Goal: Information Seeking & Learning: Find contact information

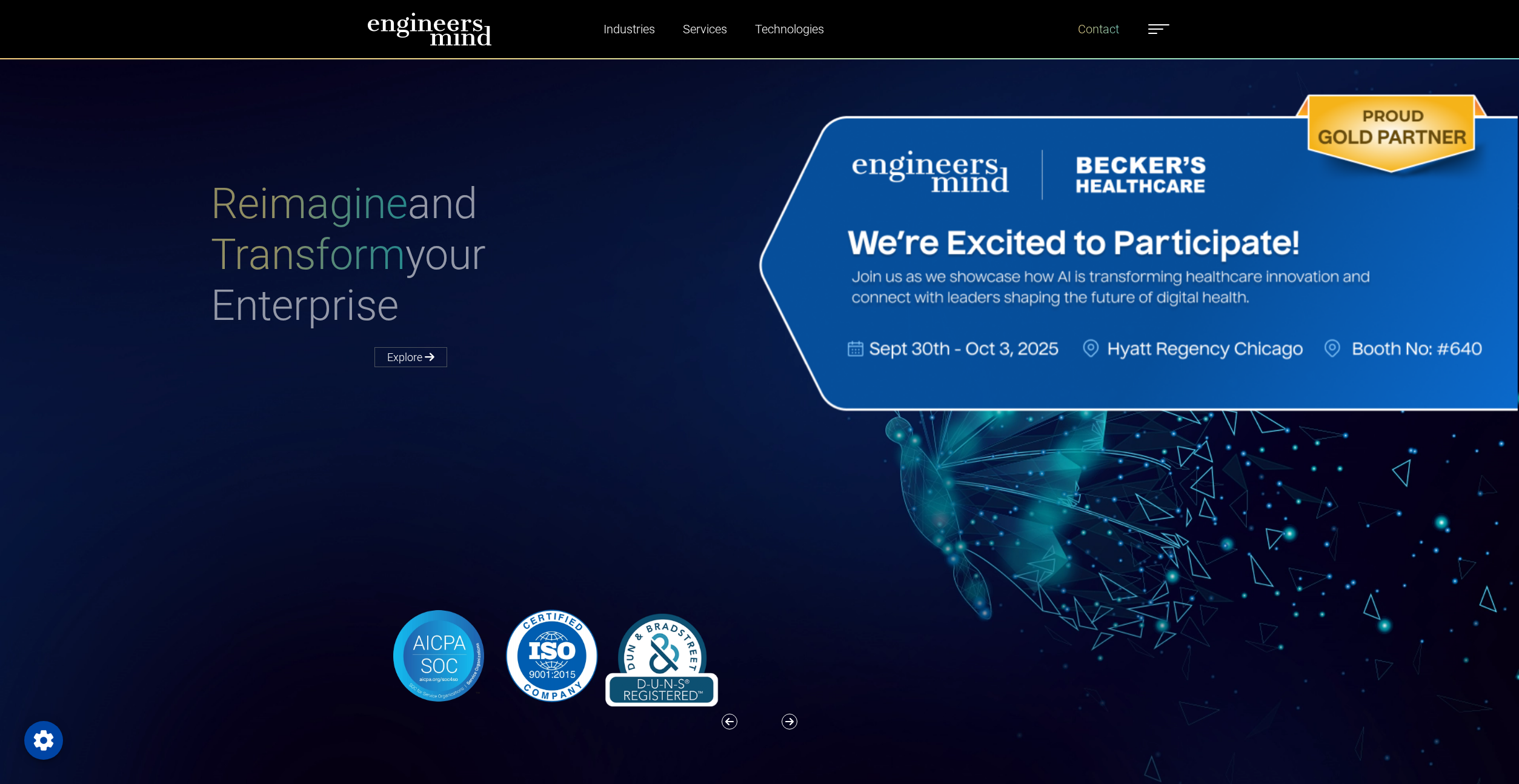
click at [1123, 35] on link "Contact" at bounding box center [1098, 28] width 51 height 28
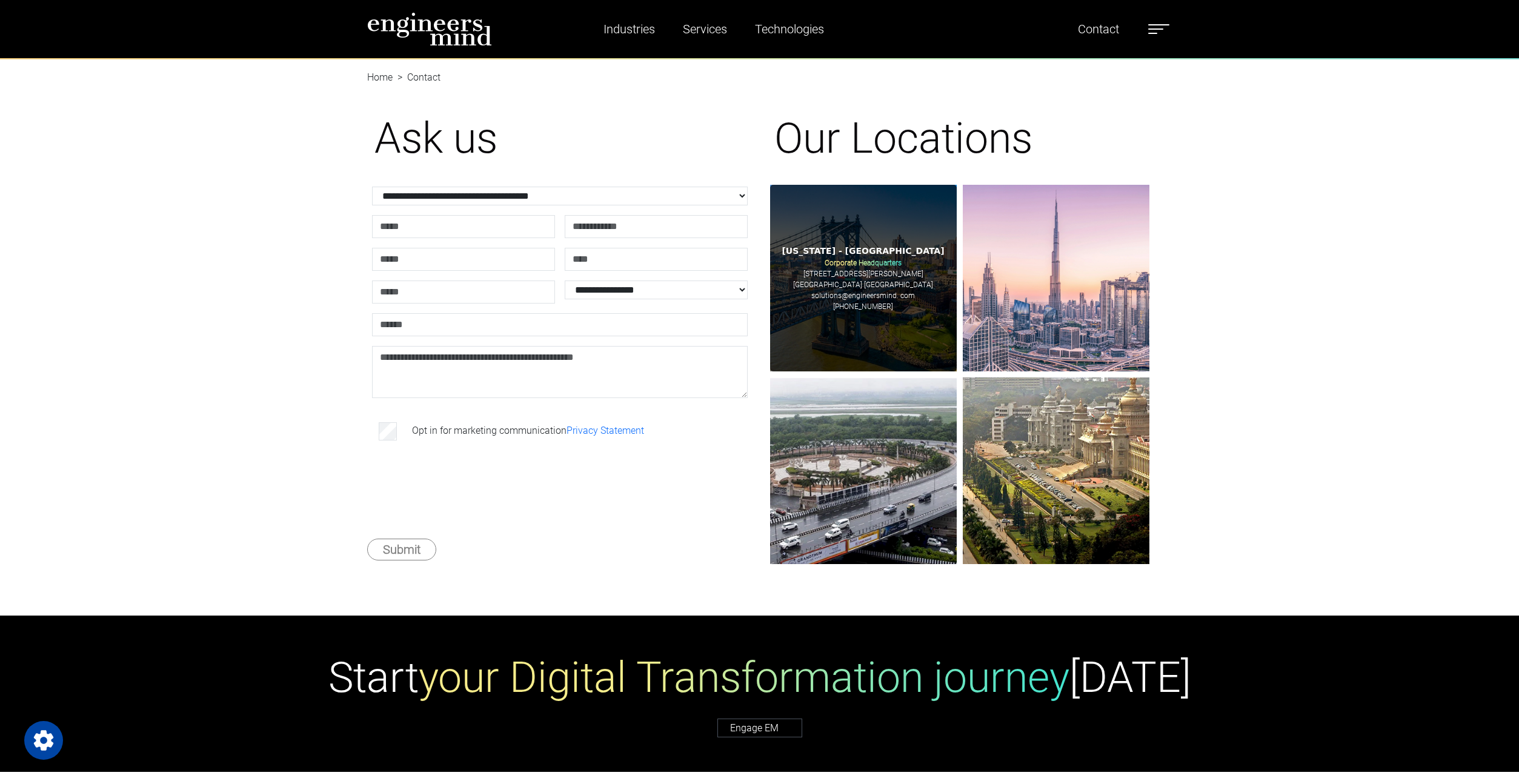
drag, startPoint x: 895, startPoint y: 309, endPoint x: 845, endPoint y: 310, distance: 50.0
click at [845, 310] on div "[US_STATE] - [GEOGRAPHIC_DATA] Corporate Headquarters [STREET_ADDRESS][PERSON_N…" at bounding box center [863, 278] width 187 height 187
copy p "[PHONE_NUMBER]"
